Goal: Find specific page/section: Find specific page/section

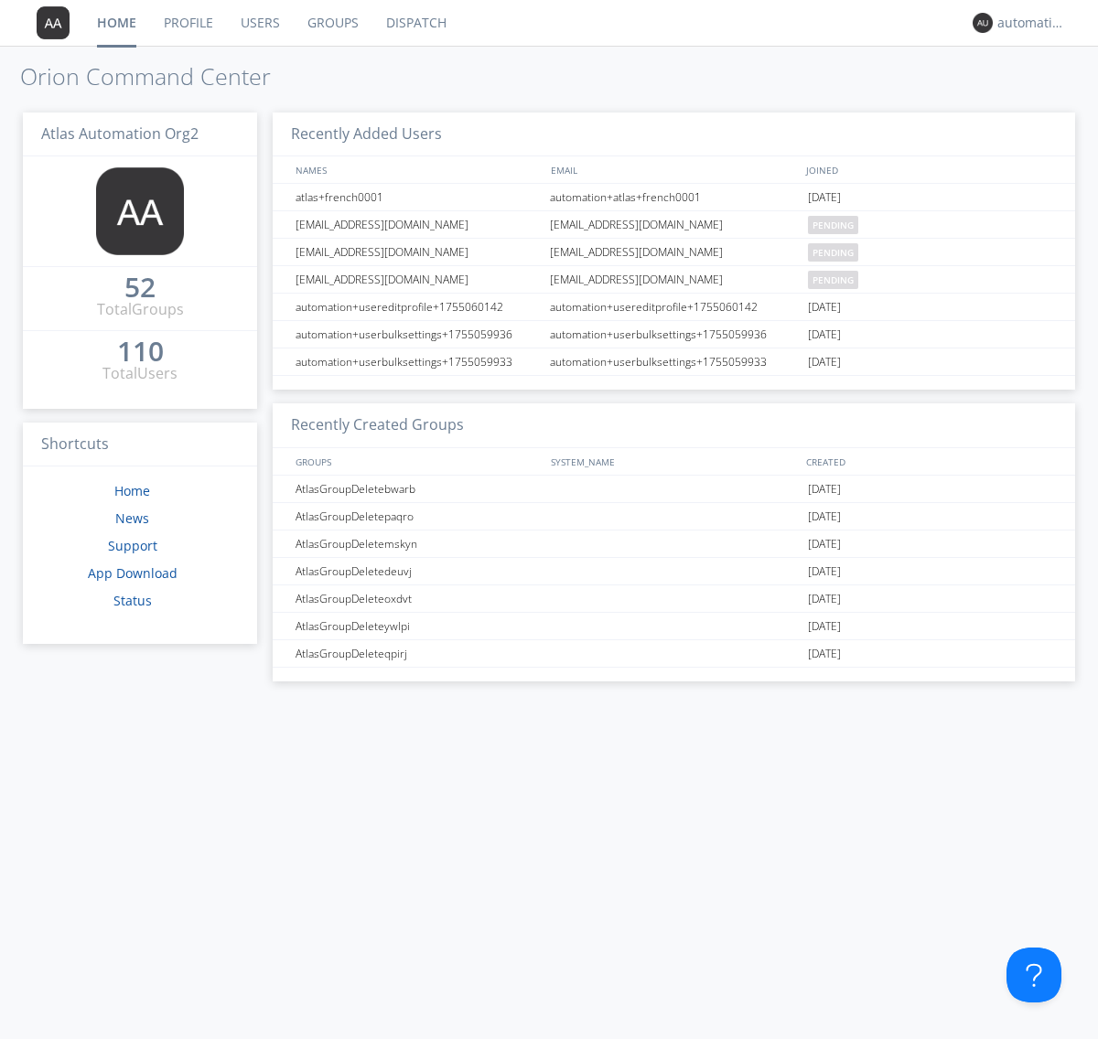
click at [414, 23] on link "Dispatch" at bounding box center [416, 23] width 88 height 46
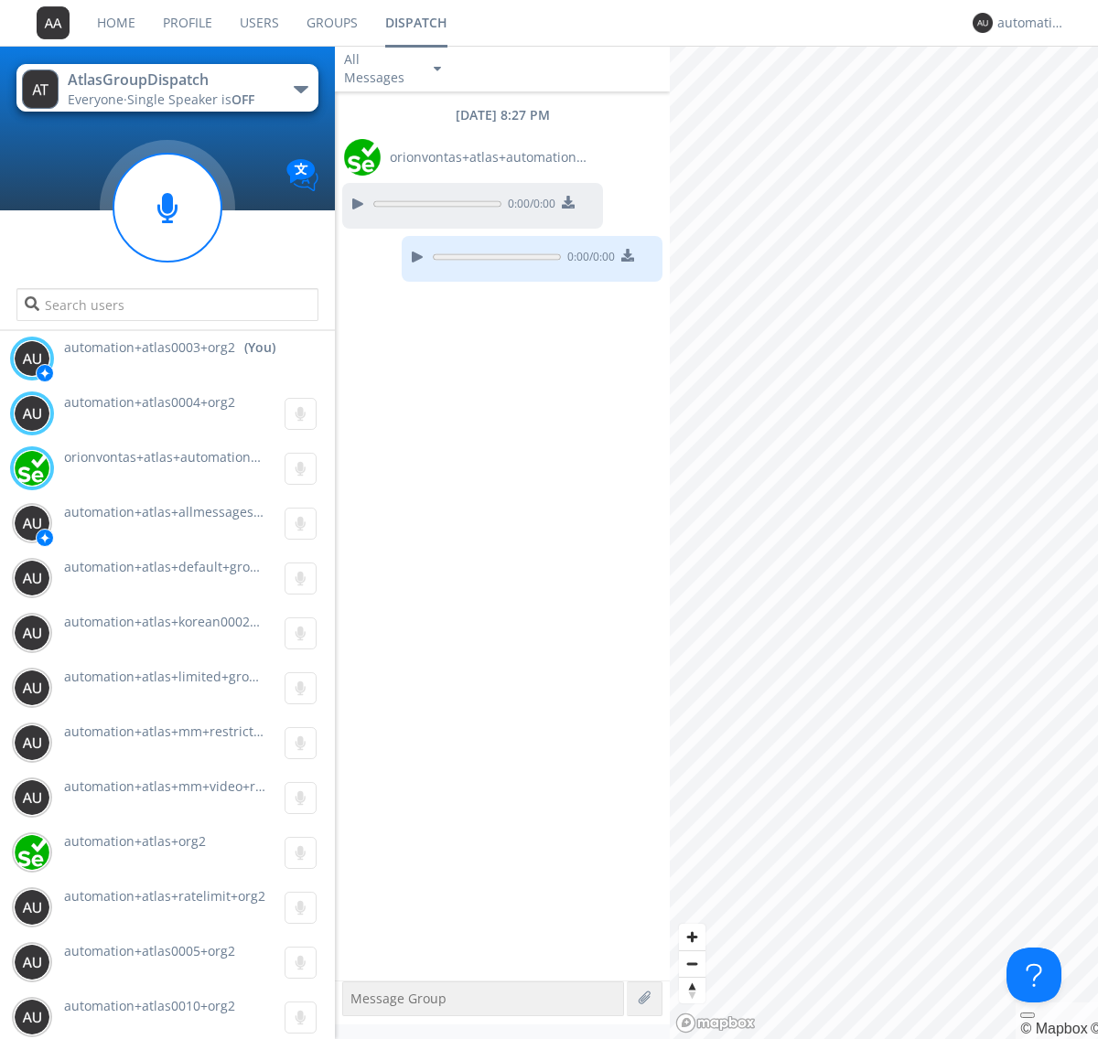
click at [300, 89] on div "button" at bounding box center [301, 89] width 15 height 7
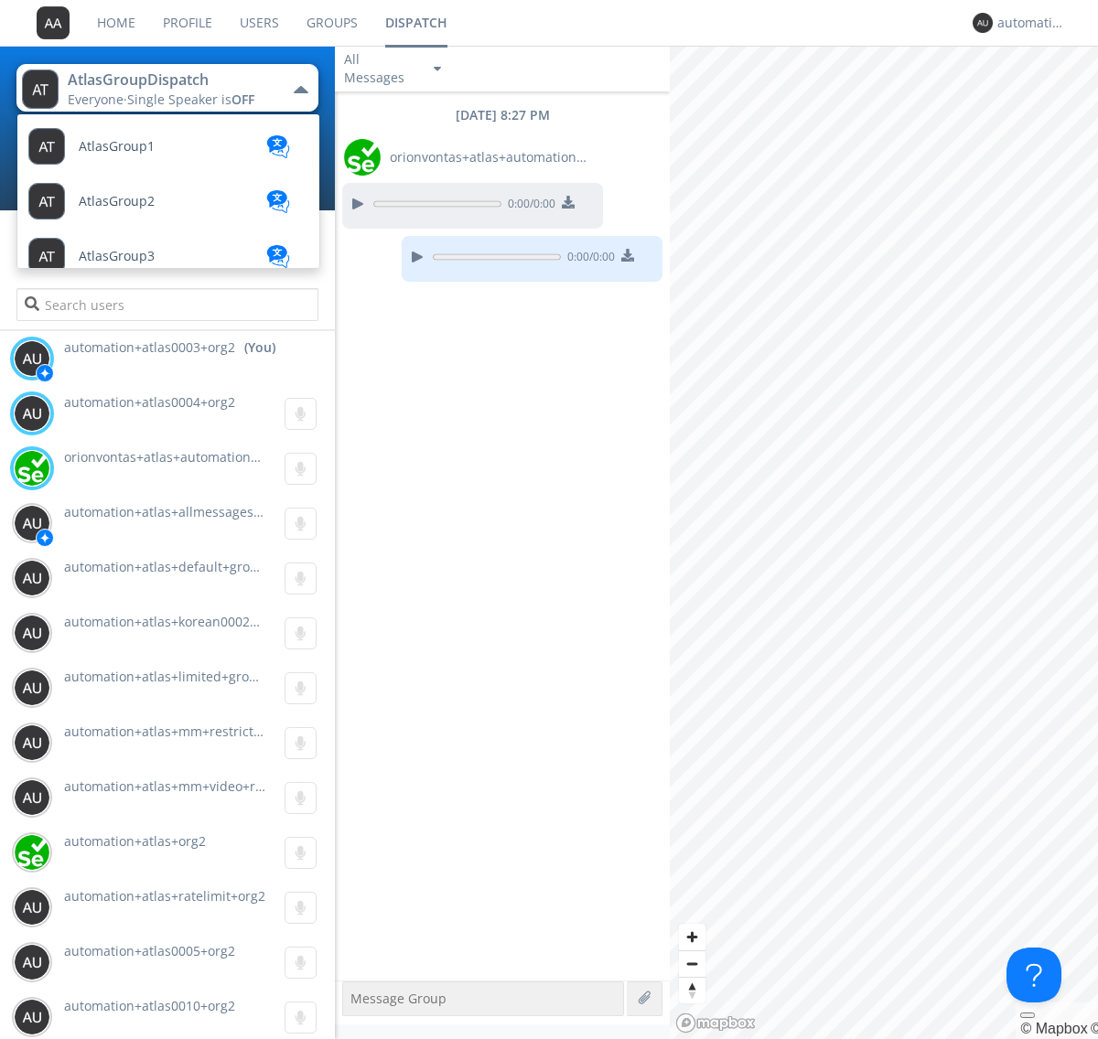
click at [142, 414] on span "AtlasGroupDispatch2" at bounding box center [144, 421] width 130 height 14
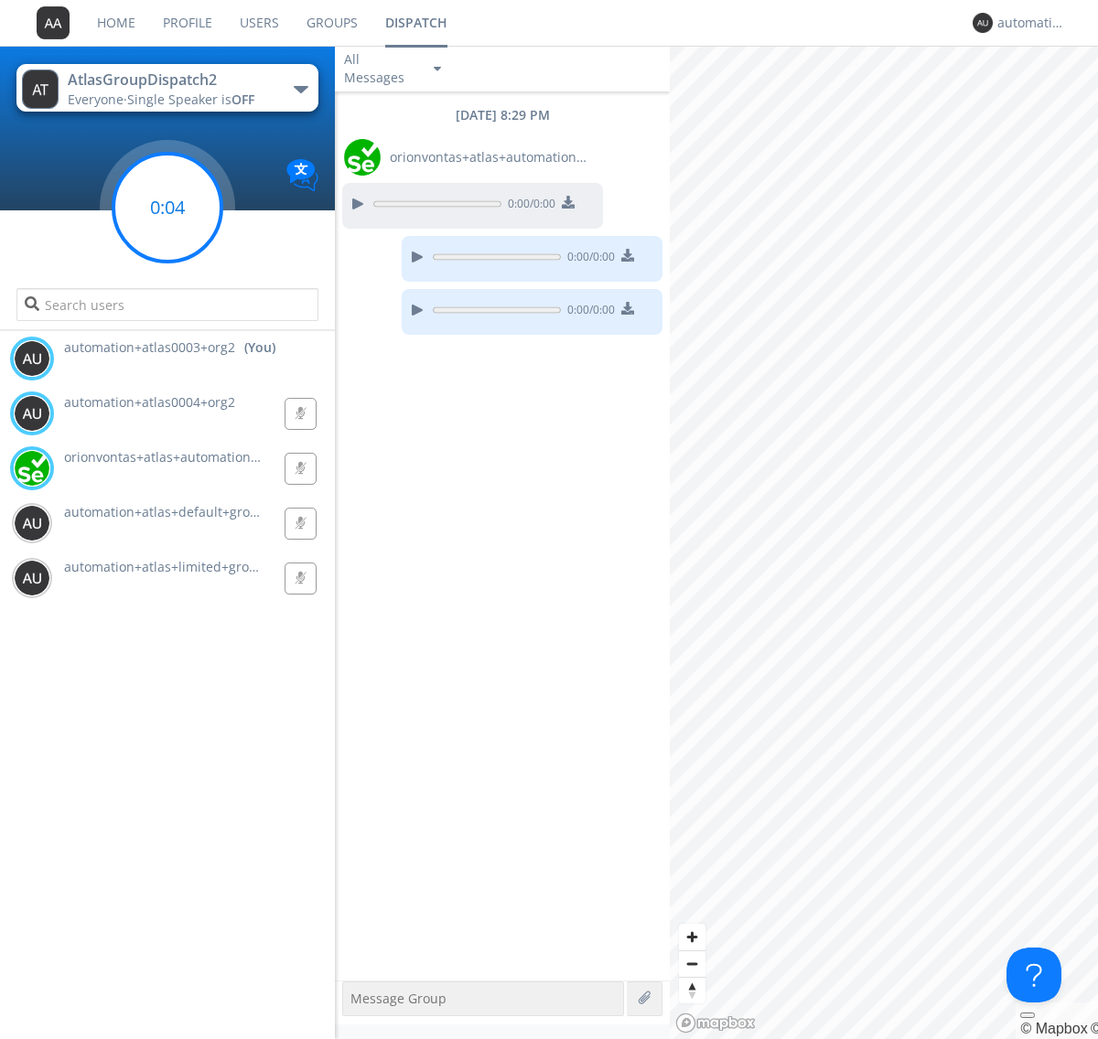
click at [167, 208] on g at bounding box center [167, 208] width 108 height 108
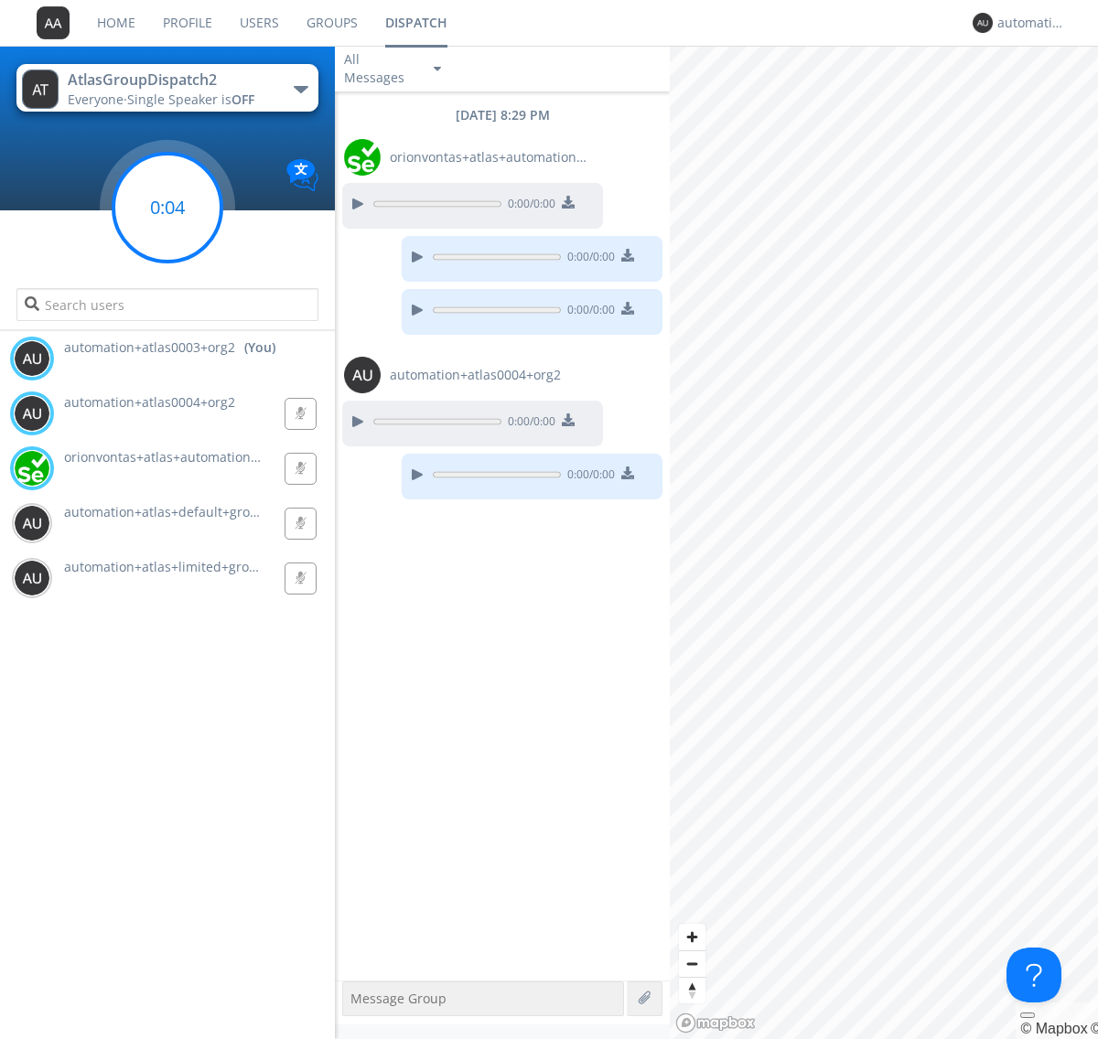
click at [167, 208] on g at bounding box center [167, 208] width 108 height 108
click at [1026, 23] on div "automation+atlas0003+org2" at bounding box center [1031, 23] width 69 height 18
